Goal: Task Accomplishment & Management: Contribute content

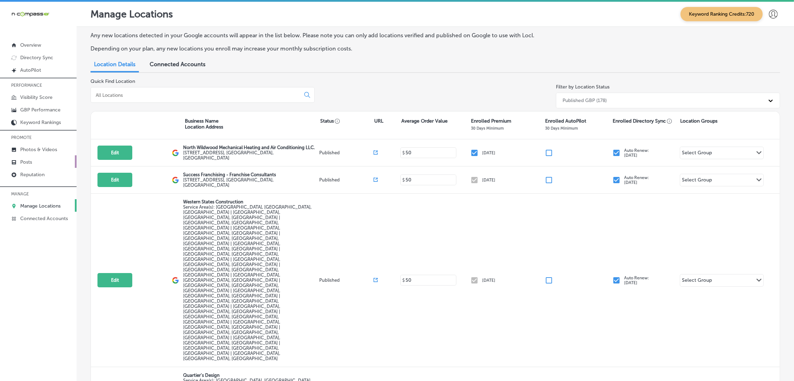
click at [36, 159] on link "Posts" at bounding box center [38, 161] width 77 height 13
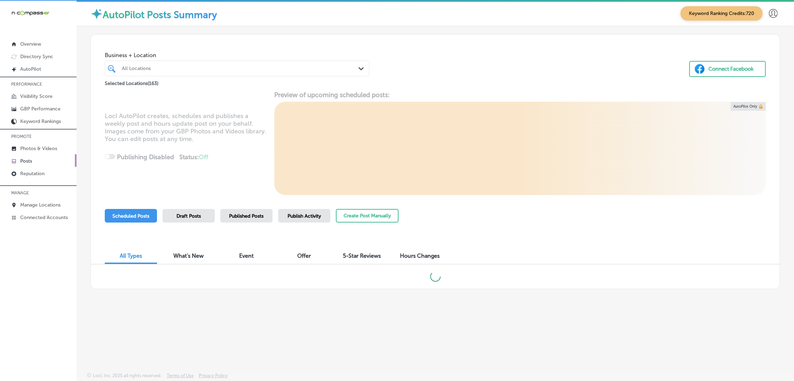
scroll to position [1, 0]
click at [212, 69] on div "All Locations" at bounding box center [240, 68] width 237 height 6
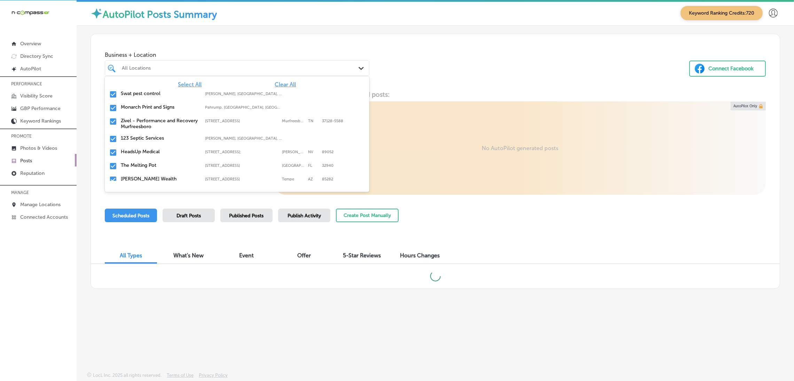
click at [442, 71] on div "Business + Location option focused, 1 of 164. 164 results available. Use Up and…" at bounding box center [435, 60] width 689 height 53
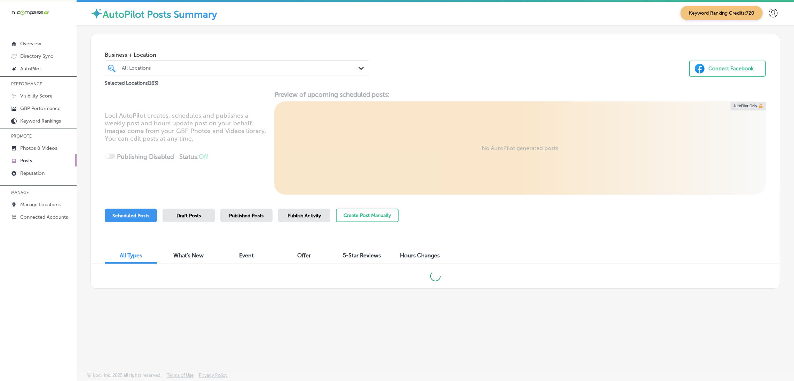
click at [301, 211] on div "Publish Activity" at bounding box center [304, 215] width 52 height 14
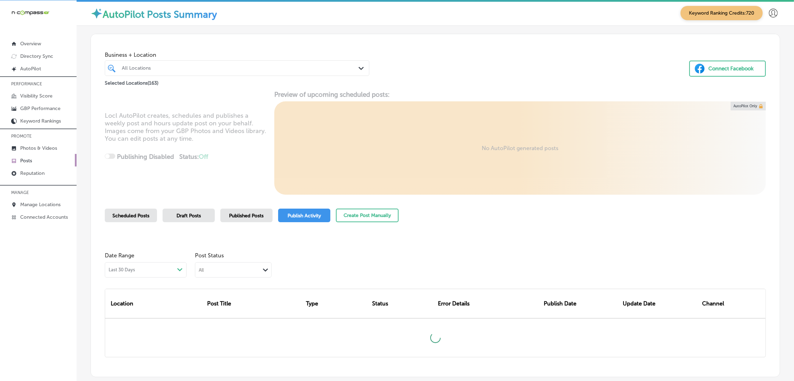
scroll to position [44, 0]
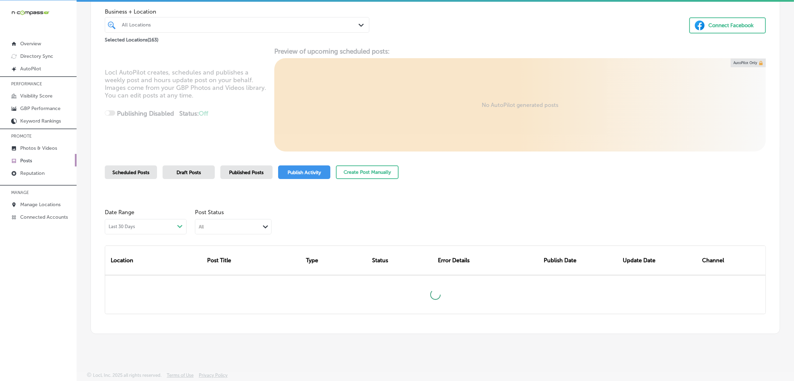
click at [260, 233] on div "All Path Created with Sketch." at bounding box center [233, 226] width 77 height 15
click at [264, 224] on div "Path Created with Sketch." at bounding box center [266, 225] width 6 height 6
click at [220, 267] on label "Rejected By Google" at bounding box center [222, 270] width 47 height 6
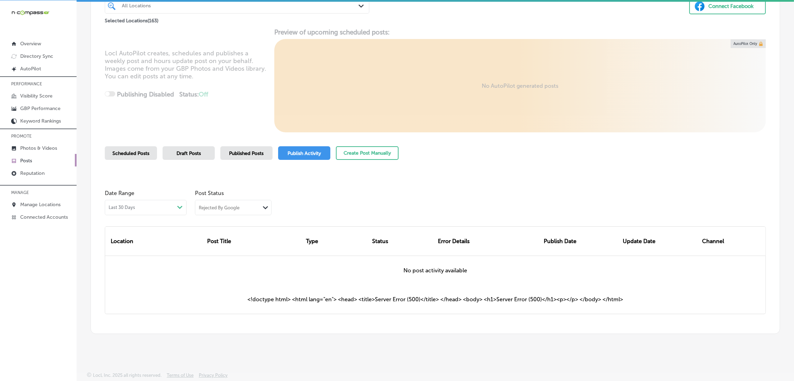
scroll to position [0, 0]
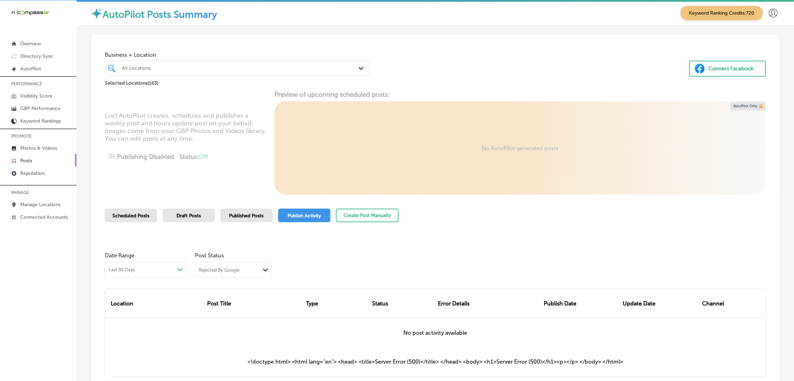
click at [163, 74] on div "All Locations Path Created with Sketch." at bounding box center [237, 68] width 264 height 16
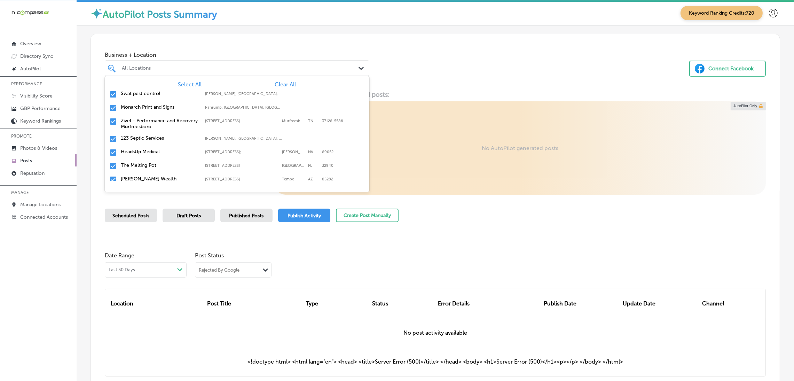
click at [283, 84] on span "Clear All" at bounding box center [285, 84] width 21 height 7
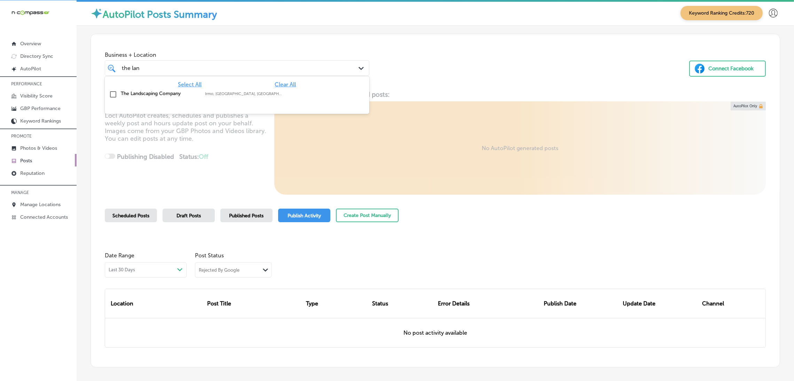
click at [226, 95] on label "Irmo, [GEOGRAPHIC_DATA], [GEOGRAPHIC_DATA] | Cayce, [GEOGRAPHIC_DATA], [GEOGRAP…" at bounding box center [243, 94] width 77 height 5
type input "the lan"
click at [490, 36] on div "Business + Location option focused, 2 of 164. 2 results available for search te…" at bounding box center [435, 60] width 689 height 53
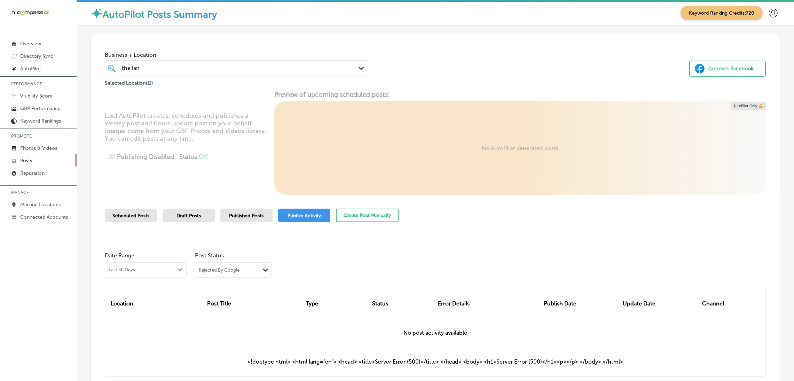
click at [149, 213] on span "Scheduled Posts" at bounding box center [130, 216] width 37 height 6
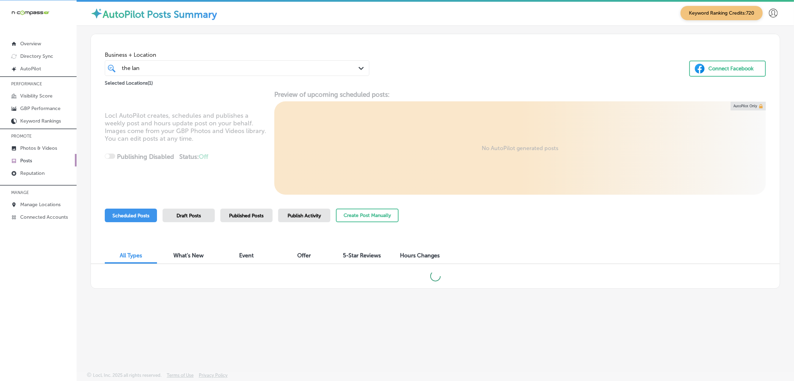
click at [194, 69] on div "the lan the lan" at bounding box center [225, 67] width 208 height 9
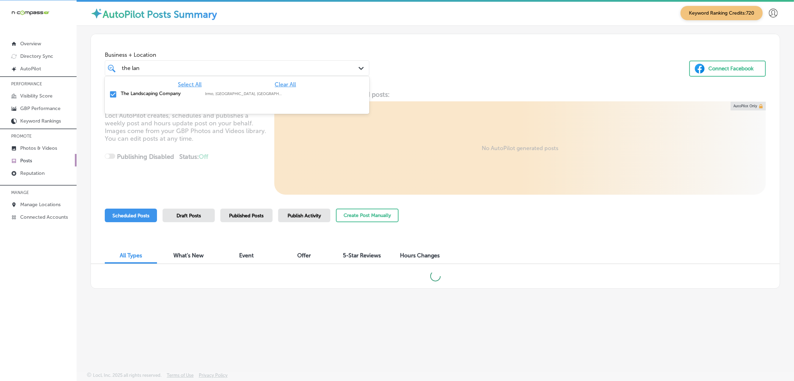
click at [476, 72] on div "Business + Location option focused, 1 of 164. 2 results available for search te…" at bounding box center [435, 60] width 689 height 53
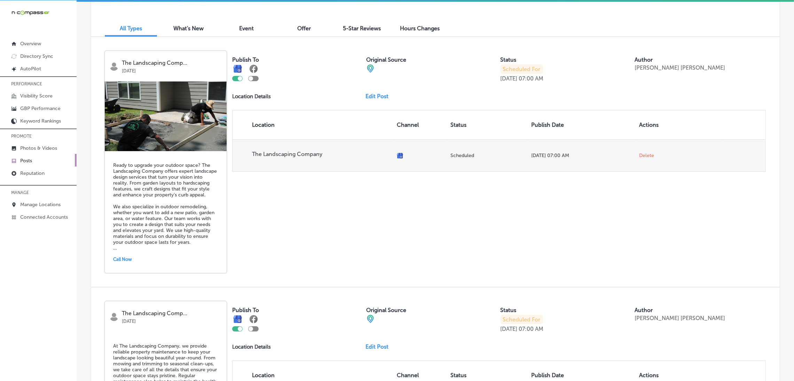
scroll to position [209, 0]
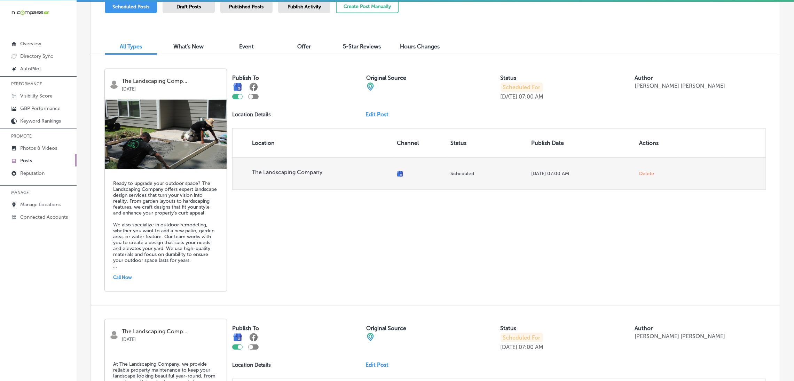
click at [648, 174] on span "Delete" at bounding box center [658, 174] width 38 height 6
click at [642, 174] on span "Delete" at bounding box center [646, 174] width 15 height 6
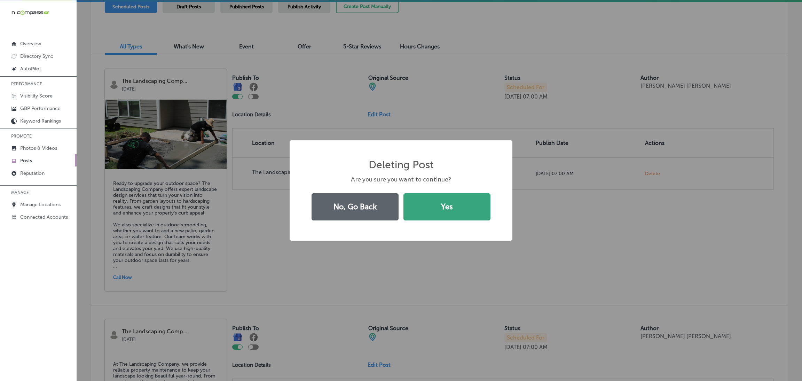
click at [471, 197] on button "Yes" at bounding box center [446, 206] width 87 height 27
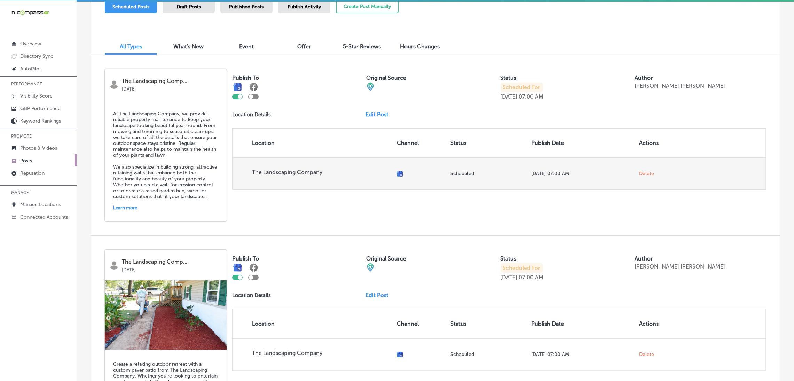
click at [643, 174] on span "Delete" at bounding box center [646, 174] width 15 height 6
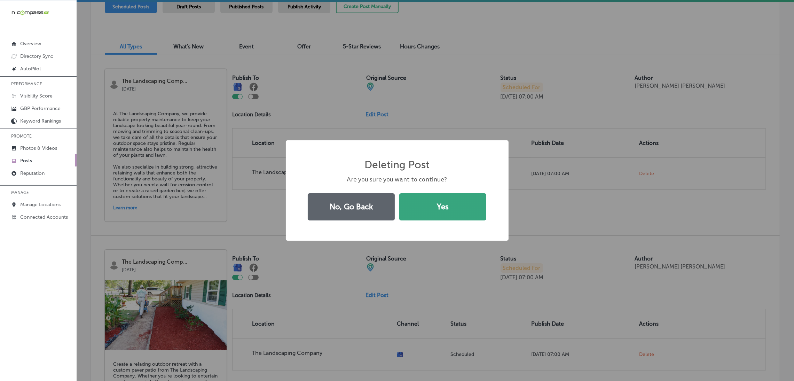
click at [443, 201] on button "Yes" at bounding box center [442, 206] width 87 height 27
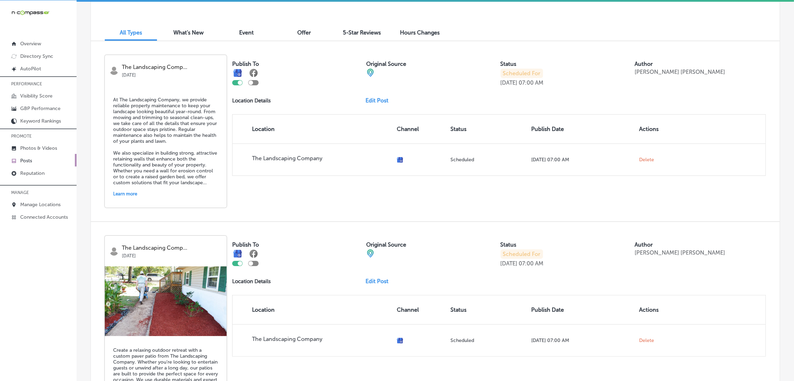
scroll to position [269, 0]
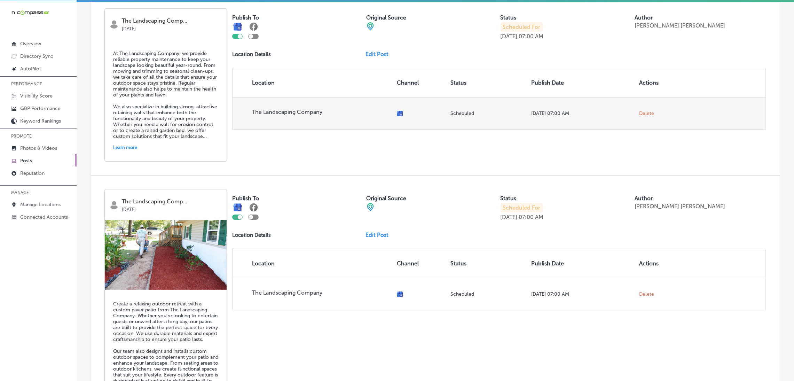
click at [642, 115] on span "Delete" at bounding box center [646, 113] width 15 height 6
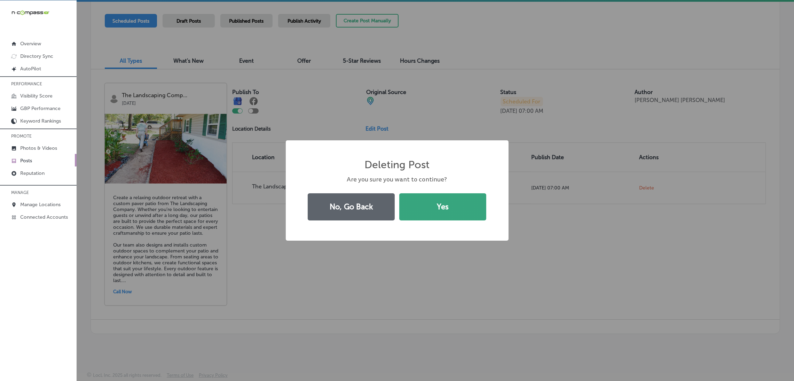
scroll to position [90, 0]
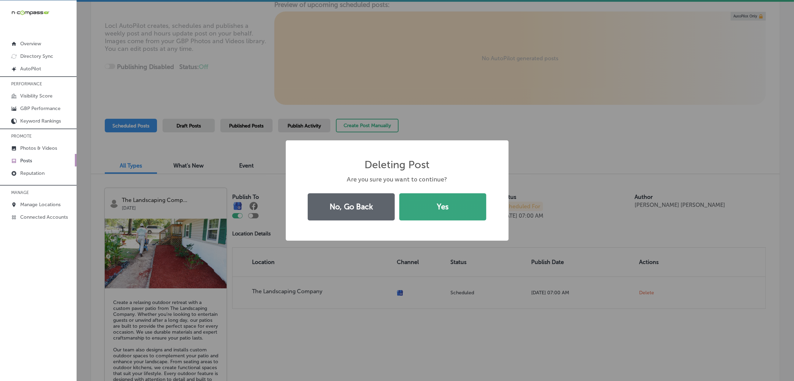
click at [477, 215] on button "Yes" at bounding box center [442, 206] width 87 height 27
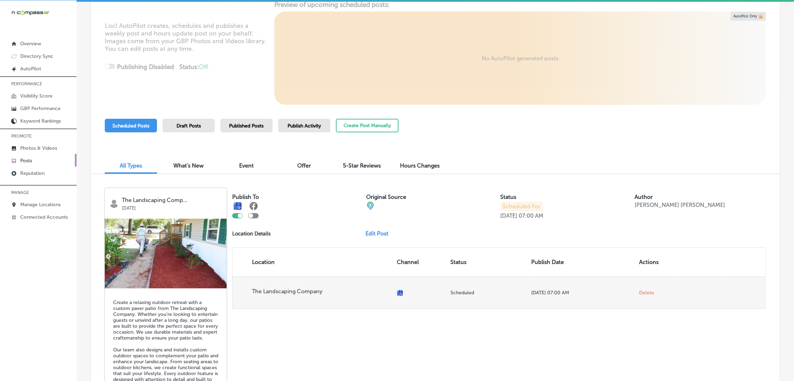
click at [640, 292] on span "Delete" at bounding box center [646, 293] width 15 height 6
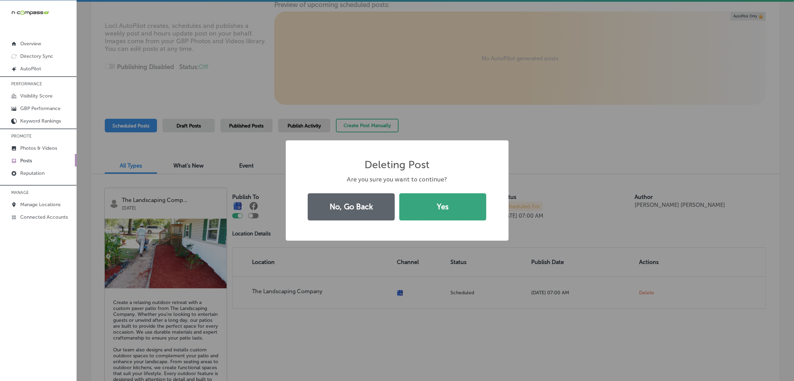
click at [459, 205] on button "Yes" at bounding box center [442, 206] width 87 height 27
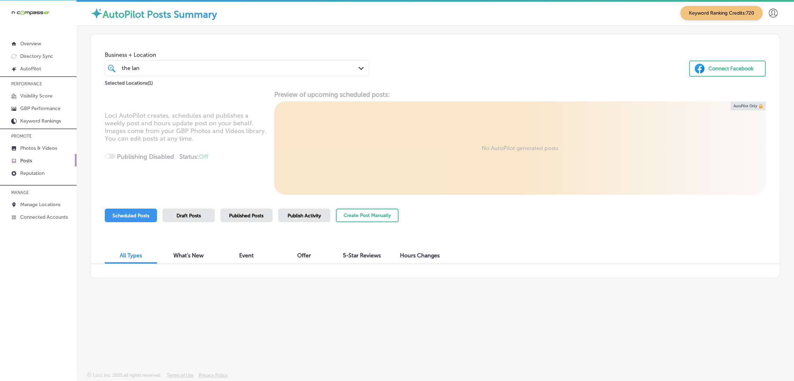
scroll to position [0, 0]
click at [371, 217] on button "Create Post Manually" at bounding box center [367, 215] width 63 height 14
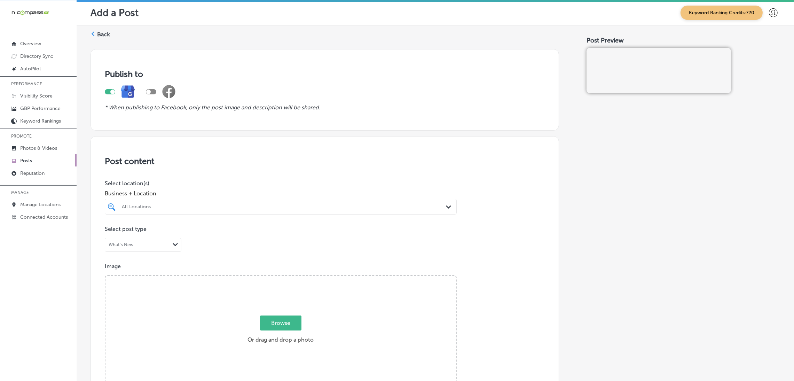
click at [212, 208] on div "All Locations" at bounding box center [284, 207] width 325 height 6
click at [205, 235] on label "The Landscaping Company" at bounding box center [172, 232] width 103 height 6
type input "the lan"
click at [315, 157] on h3 "Post content" at bounding box center [325, 161] width 440 height 10
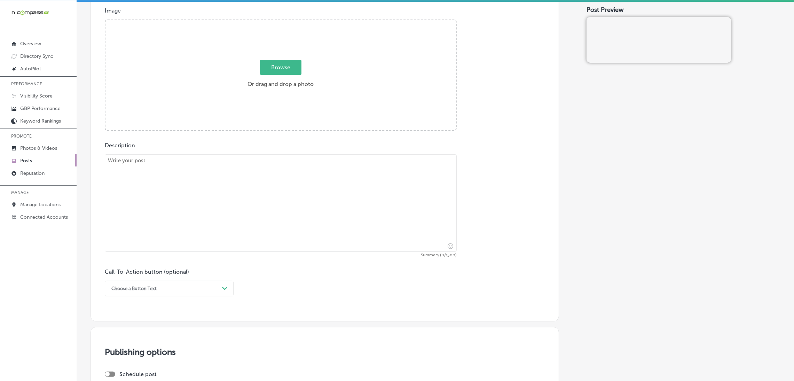
scroll to position [261, 0]
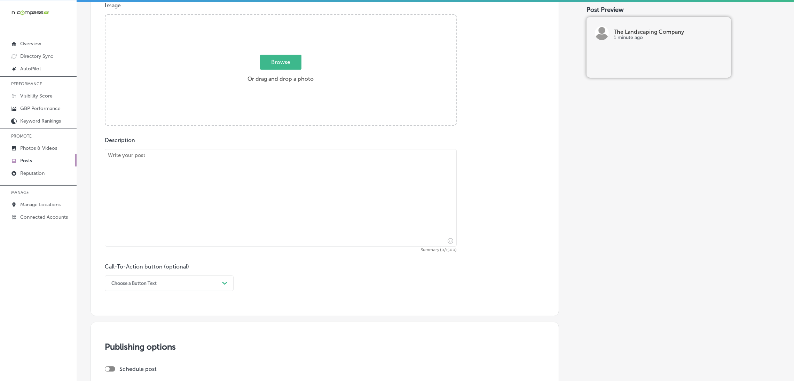
click at [261, 214] on textarea at bounding box center [281, 197] width 352 height 97
paste textarea "Ready to upgrade your outdoor space? The Landscaping Company offers expert land…"
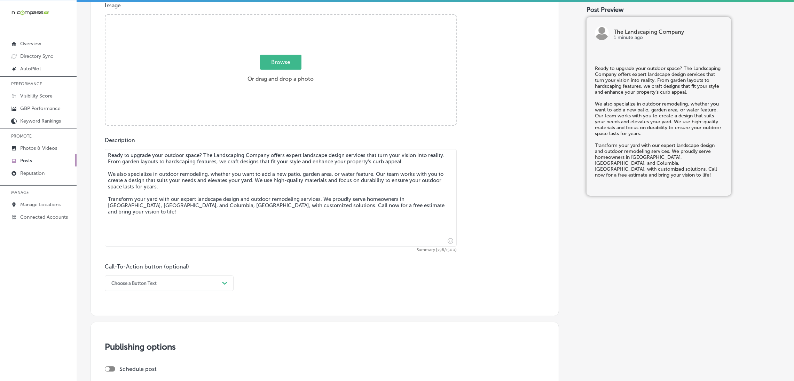
type textarea "Ready to upgrade your outdoor space? The Landscaping Company offers expert land…"
click at [121, 288] on div "Choose a Button Text" at bounding box center [163, 283] width 111 height 11
click at [126, 372] on div "Call Now" at bounding box center [169, 371] width 129 height 12
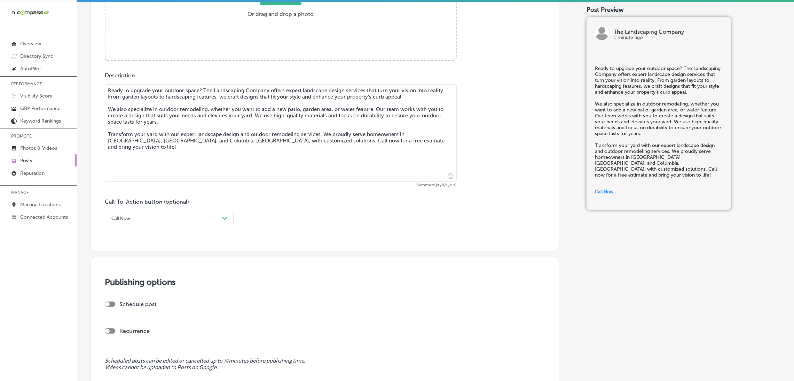
scroll to position [426, 0]
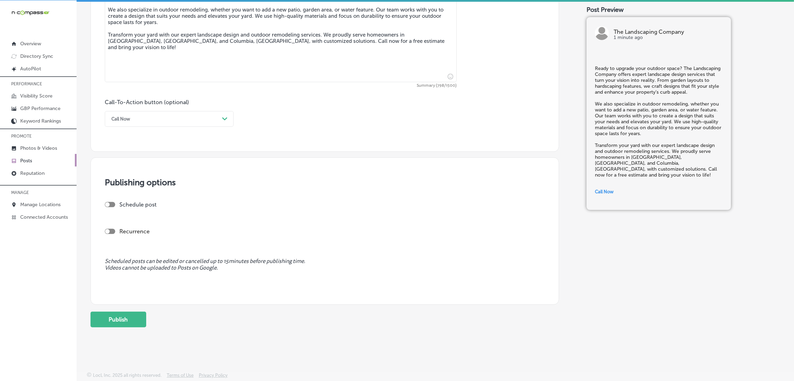
click at [112, 206] on div at bounding box center [110, 204] width 10 height 5
checkbox input "true"
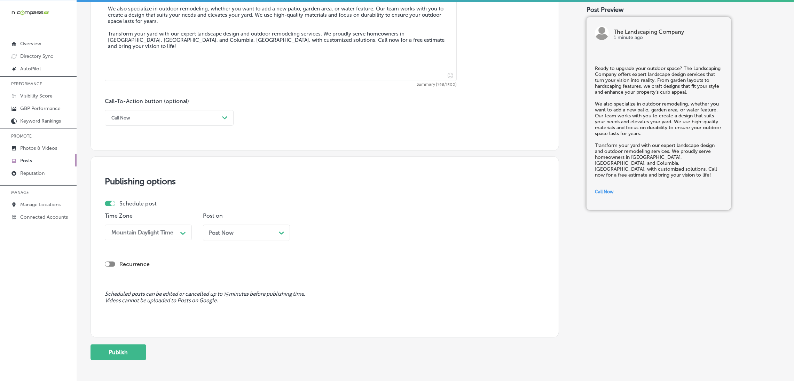
click at [244, 231] on div "Post Now Path Created with Sketch." at bounding box center [246, 232] width 76 height 7
click at [226, 234] on span "[DATE]" at bounding box center [216, 232] width 17 height 7
click at [310, 227] on div "01:15 PM" at bounding box center [339, 232] width 70 height 12
click at [322, 278] on div "7:00 AM" at bounding box center [344, 276] width 87 height 12
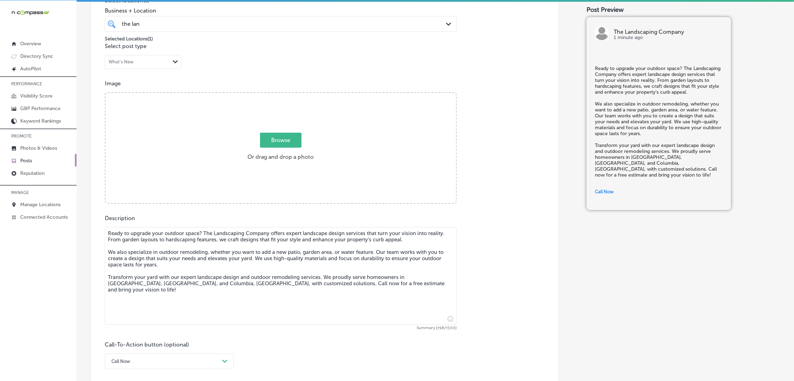
scroll to position [165, 0]
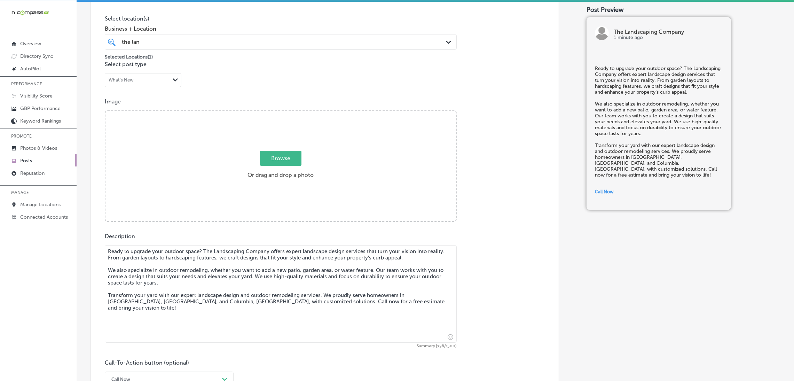
click at [288, 162] on span "Browse" at bounding box center [280, 158] width 41 height 15
click at [288, 113] on input "Browse Or drag and drop a photo" at bounding box center [280, 112] width 350 height 2
click at [298, 161] on span "Browse" at bounding box center [280, 158] width 41 height 15
click at [298, 113] on input "Browse Or drag and drop a photo" at bounding box center [280, 112] width 350 height 2
type input "C:\fakepath\The Landscaping Companyy.png"
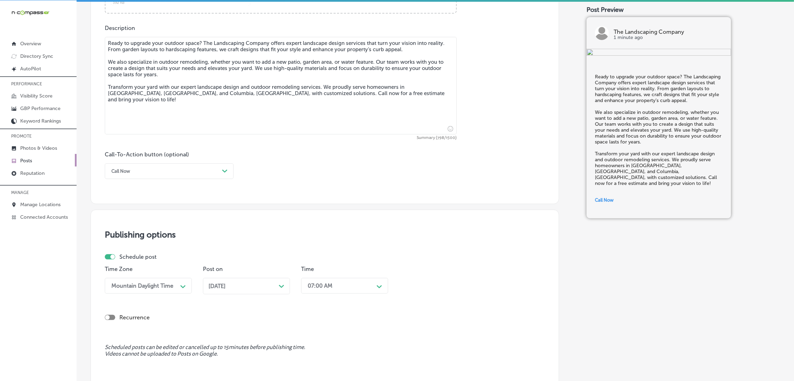
scroll to position [460, 0]
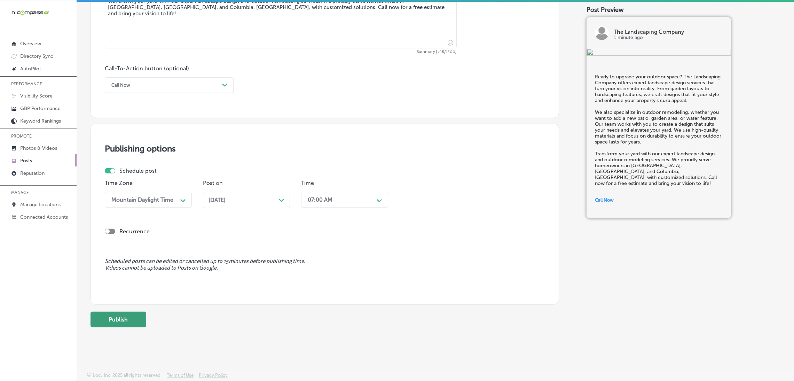
click at [116, 319] on button "Publish" at bounding box center [118, 319] width 56 height 16
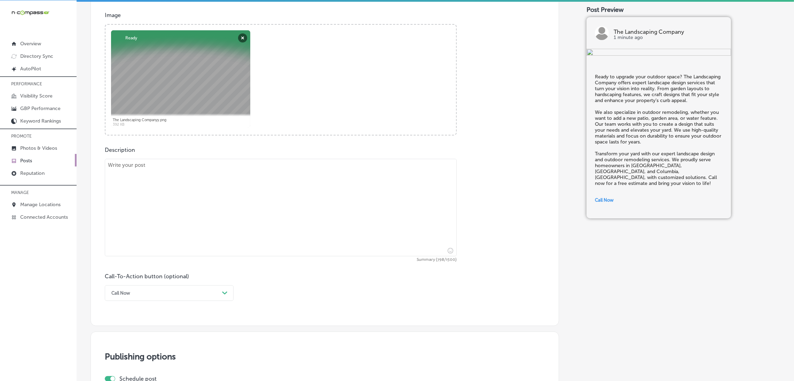
scroll to position [408, 0]
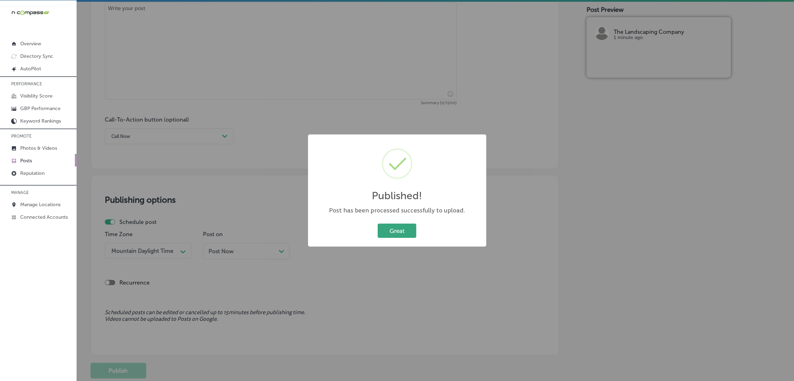
click at [391, 232] on button "Great" at bounding box center [397, 230] width 39 height 14
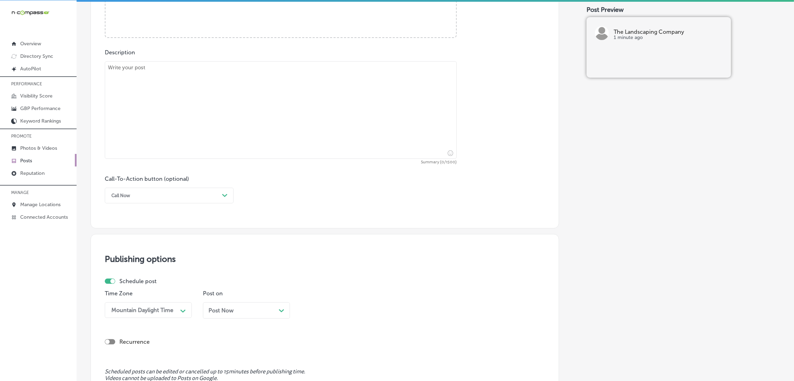
scroll to position [303, 0]
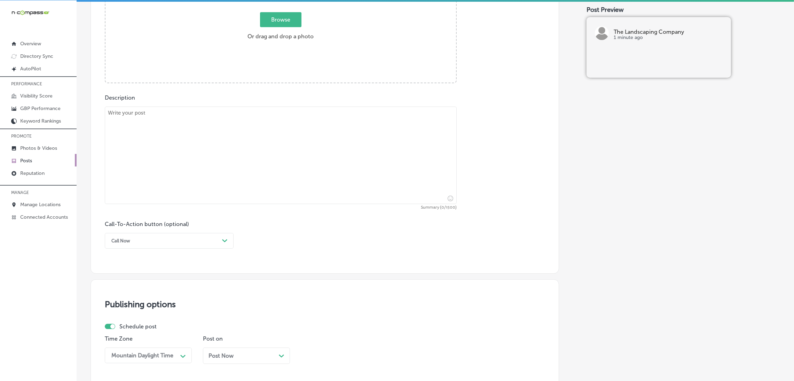
click at [240, 184] on textarea at bounding box center [281, 154] width 352 height 97
paste textarea "At The Landscaping Company, we provide reliable property maintenance to keep yo…"
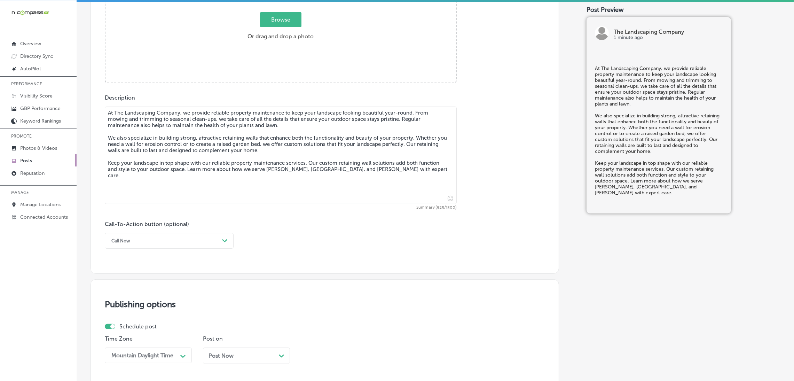
type textarea "At The Landscaping Company, we provide reliable property maintenance to keep yo…"
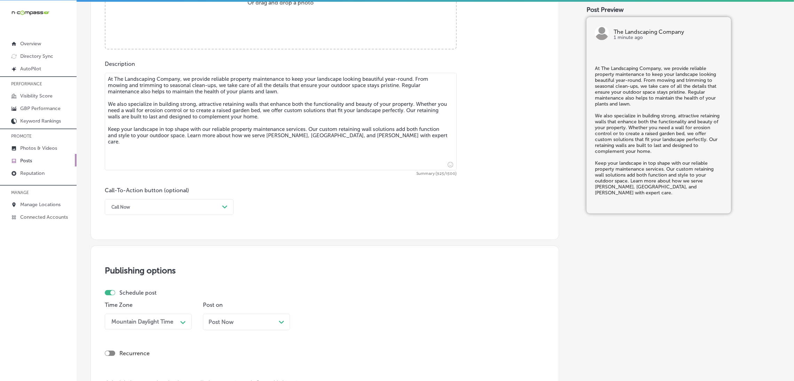
scroll to position [355, 0]
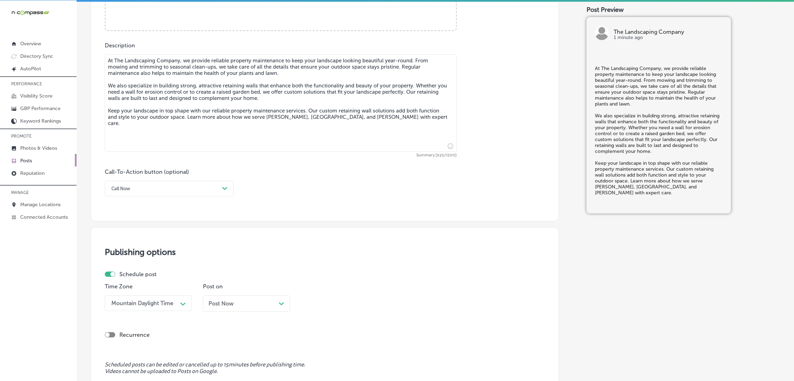
click at [154, 200] on div "Post content Select location(s) Business + Location the lan the lan Path Create…" at bounding box center [324, 1] width 468 height 441
click at [145, 194] on div "Call Now" at bounding box center [163, 188] width 111 height 11
click at [137, 253] on div "Learn more" at bounding box center [169, 252] width 129 height 12
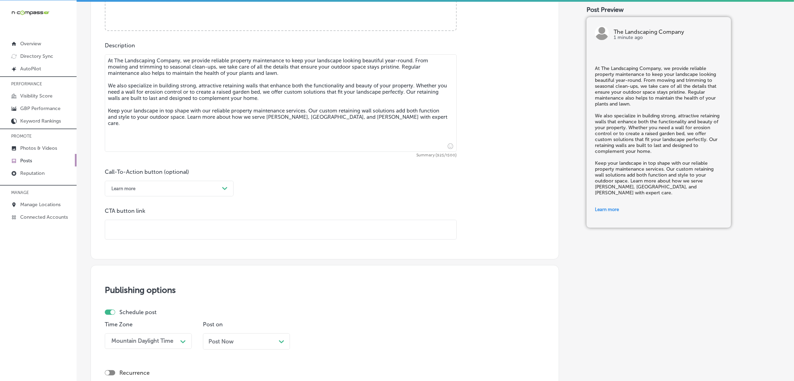
click at [151, 222] on input "text" at bounding box center [280, 229] width 351 height 19
paste input "[URL][DOMAIN_NAME]"
type input "[URL][DOMAIN_NAME]"
click at [306, 190] on div "Call-To-Action button (optional) Learn more Path Created with Sketch. CTA butto…" at bounding box center [325, 203] width 440 height 71
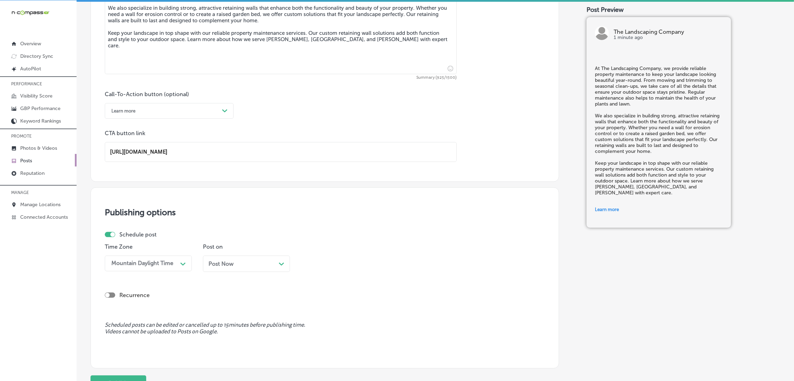
scroll to position [498, 0]
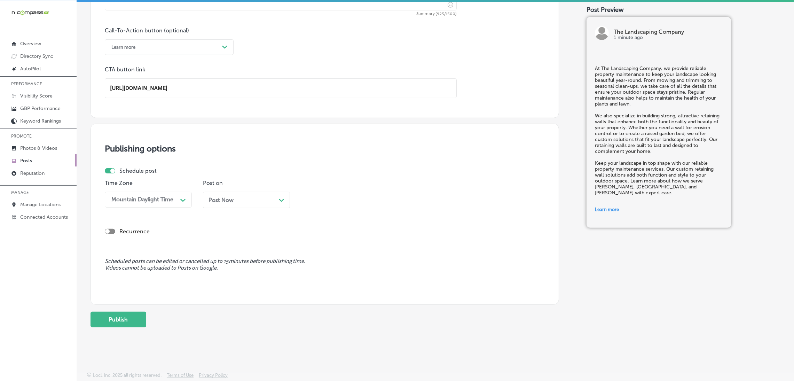
click at [245, 205] on div "Post Now Path Created with Sketch." at bounding box center [246, 200] width 87 height 16
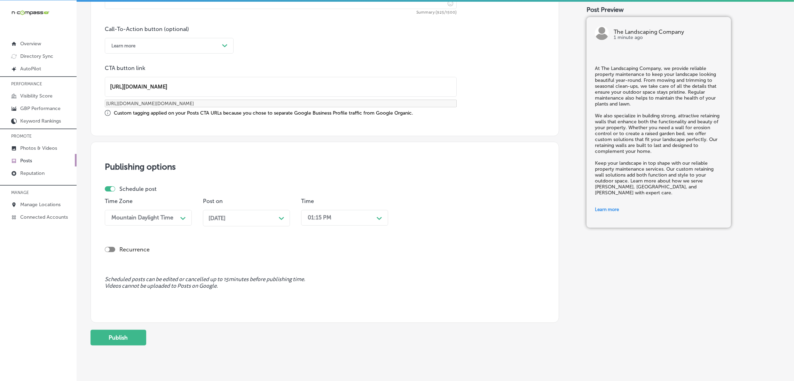
click at [322, 218] on div "01:15 PM" at bounding box center [320, 217] width 24 height 7
click at [324, 259] on div "7:00 AM" at bounding box center [344, 261] width 87 height 12
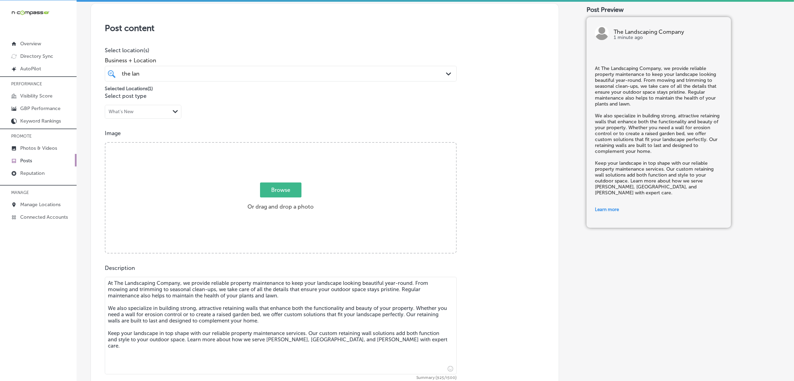
scroll to position [133, 0]
click at [295, 180] on div "Browse Or drag and drop a photo" at bounding box center [280, 198] width 350 height 111
click at [105, 143] on input "Browse Or drag and drop a photo" at bounding box center [280, 144] width 350 height 2
type input "C:\fakepath\The Landscaping Companyy1.png"
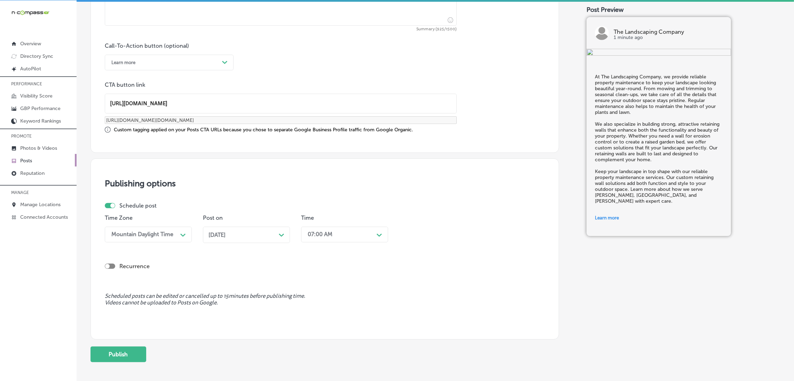
scroll to position [517, 0]
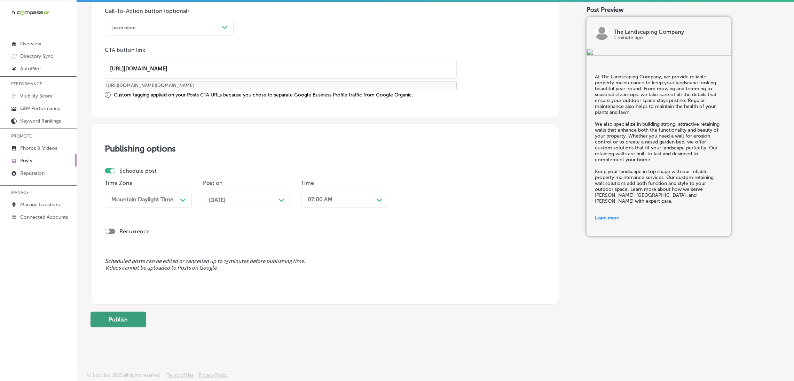
click at [104, 321] on button "Publish" at bounding box center [118, 319] width 56 height 16
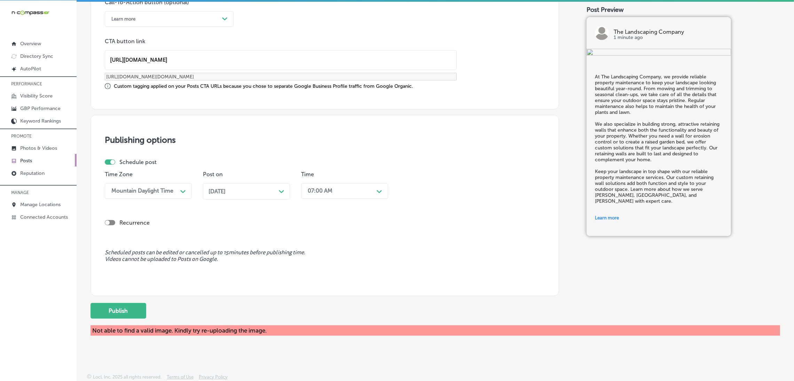
scroll to position [527, 0]
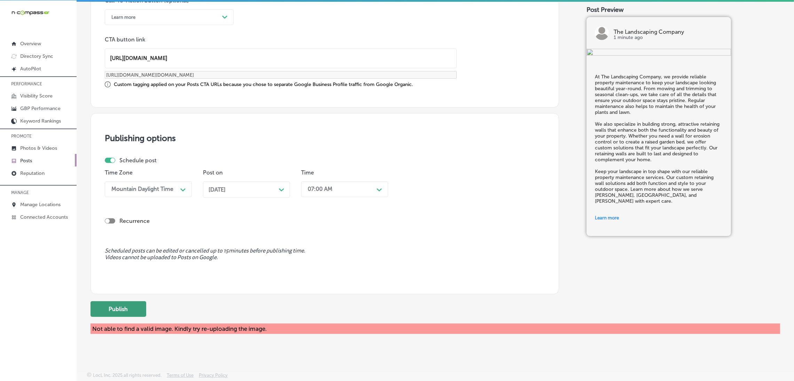
click at [143, 307] on button "Publish" at bounding box center [118, 309] width 56 height 16
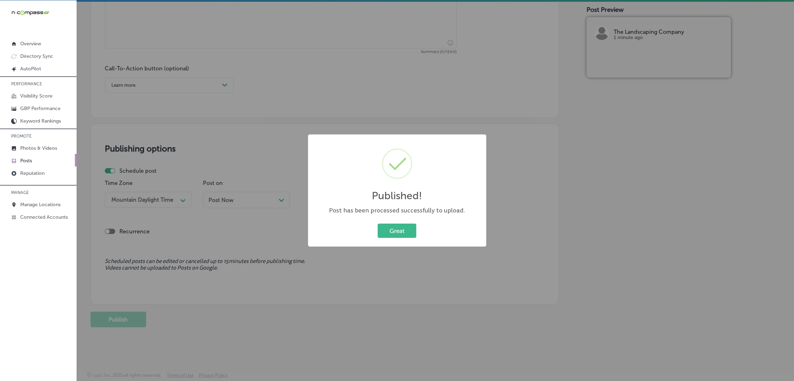
scroll to position [460, 0]
click at [397, 230] on button "Great" at bounding box center [397, 230] width 39 height 14
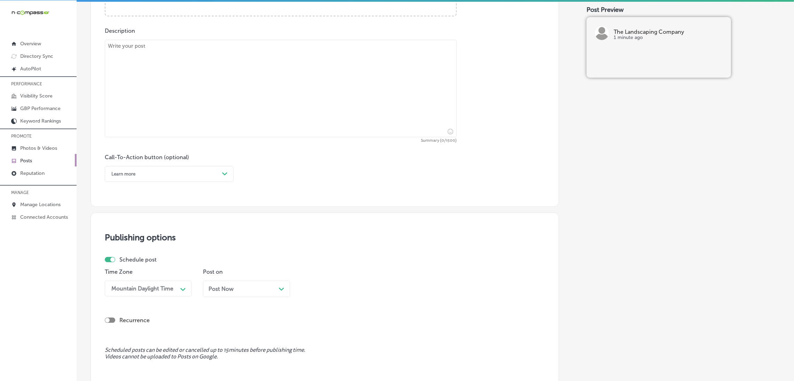
scroll to position [251, 0]
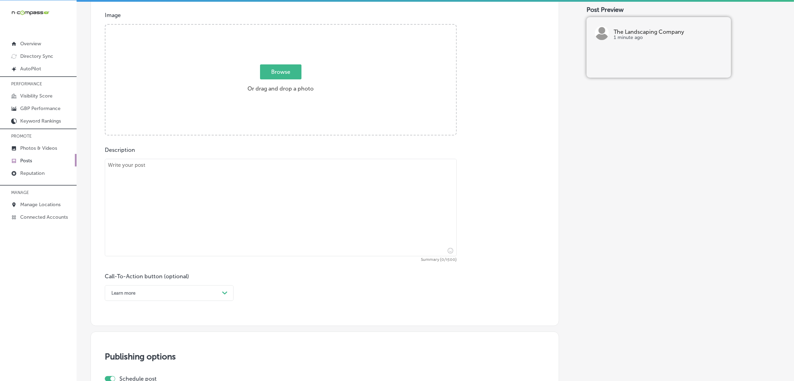
click at [225, 136] on div "Post content Select location(s) Business + Location the lan the lan Path Create…" at bounding box center [324, 105] width 468 height 441
click at [220, 184] on textarea at bounding box center [281, 207] width 352 height 97
paste textarea "Create a relaxing outdoor retreat with a custom paver patio from The Landscapin…"
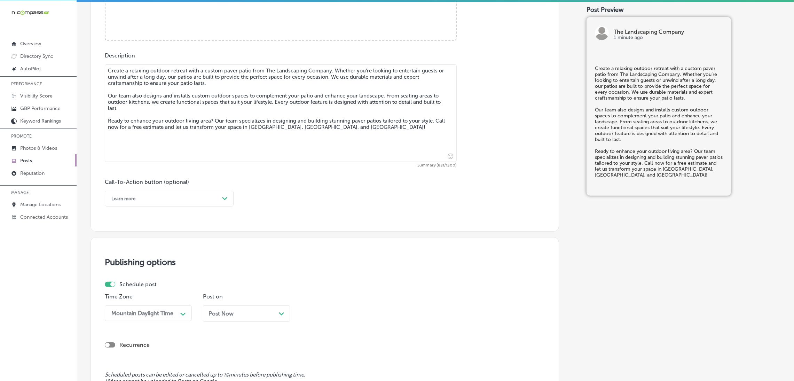
scroll to position [408, 0]
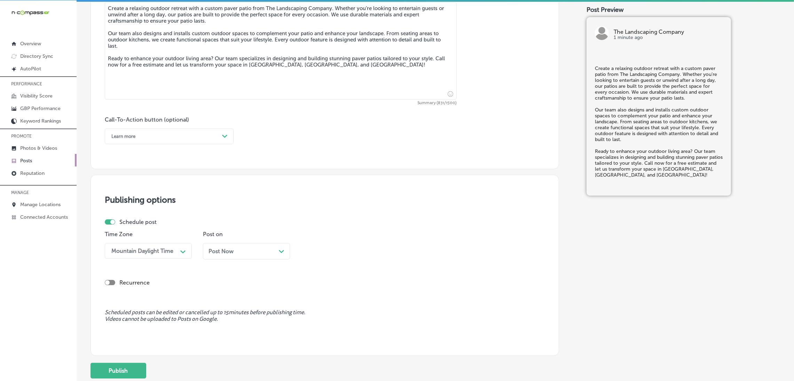
type textarea "Create a relaxing outdoor retreat with a custom paver patio from The Landscapin…"
click at [175, 141] on div "Learn more" at bounding box center [163, 136] width 111 height 11
click at [133, 222] on div "Call Now" at bounding box center [169, 225] width 129 height 12
click at [247, 251] on div "Post Now Path Created with Sketch." at bounding box center [246, 251] width 76 height 7
click at [321, 253] on div "01:15 PM" at bounding box center [320, 250] width 24 height 7
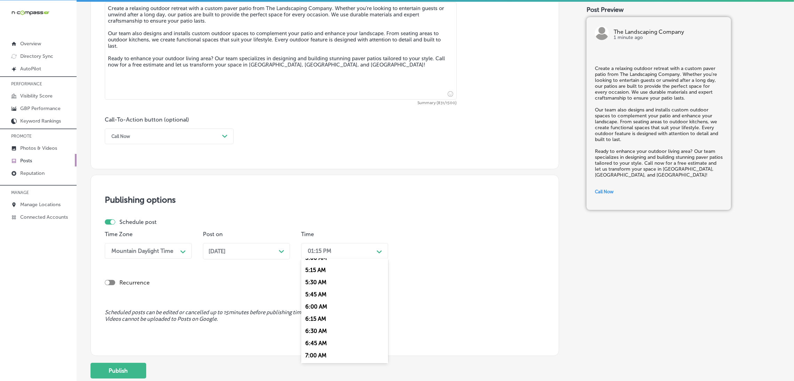
scroll to position [261, 0]
click at [325, 347] on div "7:00 AM" at bounding box center [344, 346] width 87 height 12
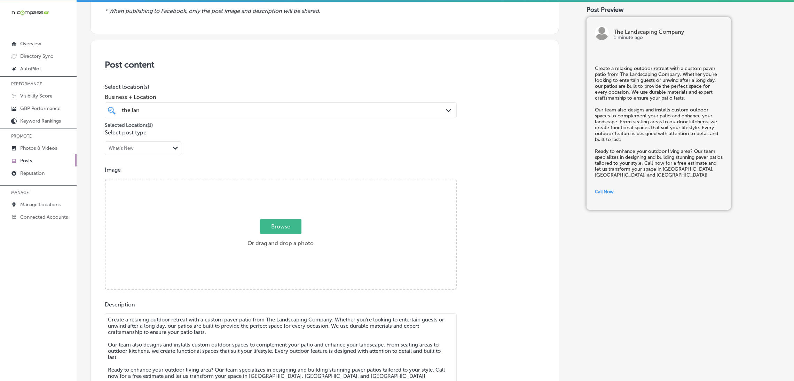
scroll to position [94, 0]
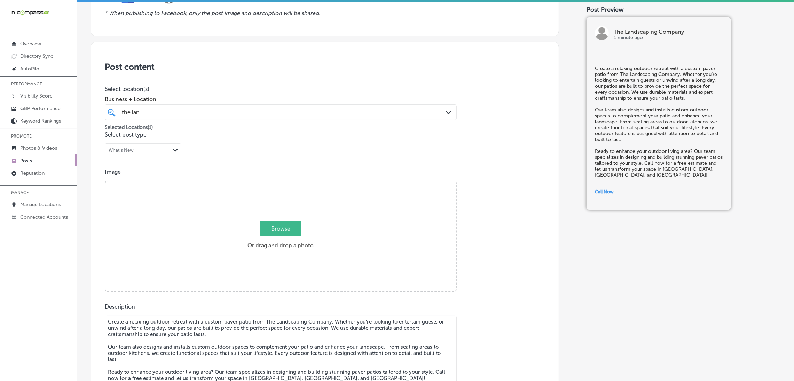
click at [289, 239] on label "Browse Or drag and drop a photo" at bounding box center [281, 237] width 72 height 31
click at [289, 183] on input "Browse Or drag and drop a photo" at bounding box center [280, 182] width 350 height 2
type input "C:\fakepath\The Landscaping Companyy2.png"
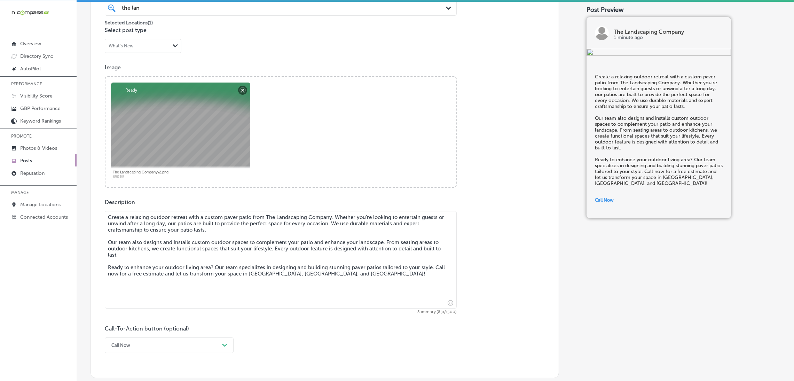
scroll to position [460, 0]
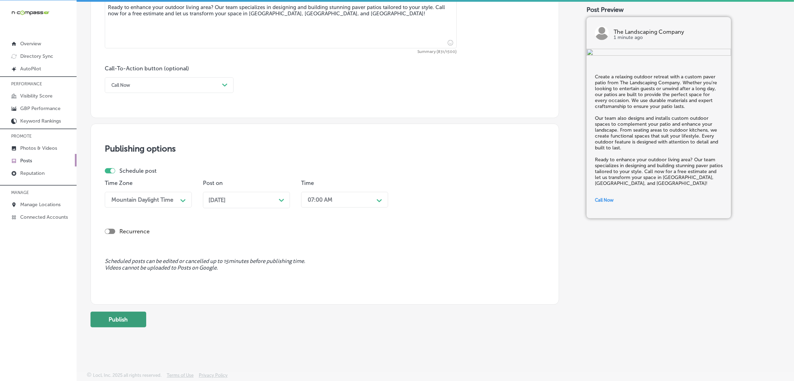
click at [127, 316] on button "Publish" at bounding box center [118, 319] width 56 height 16
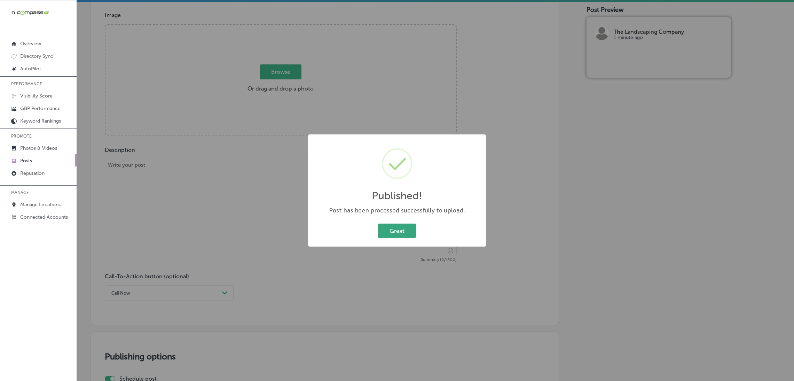
click at [394, 237] on button "Great" at bounding box center [397, 230] width 39 height 14
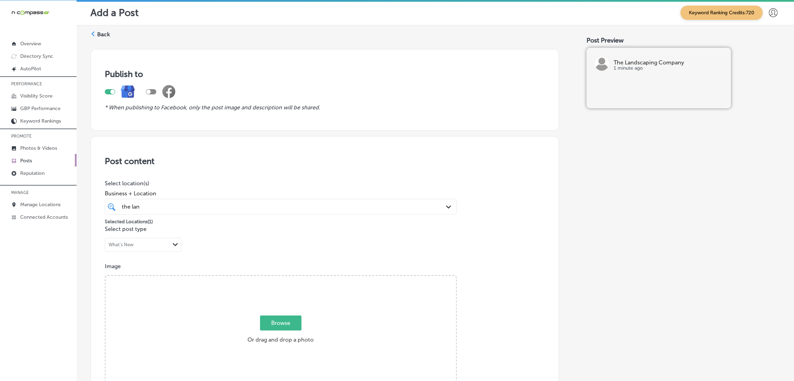
scroll to position [0, 0]
click at [98, 39] on label "Back" at bounding box center [103, 36] width 13 height 8
